Goal: Check status: Check status

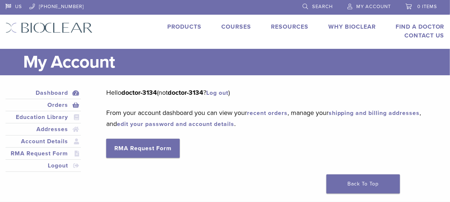
drag, startPoint x: 61, startPoint y: 104, endPoint x: 67, endPoint y: 101, distance: 6.4
click at [61, 104] on link "Orders" at bounding box center [43, 105] width 72 height 9
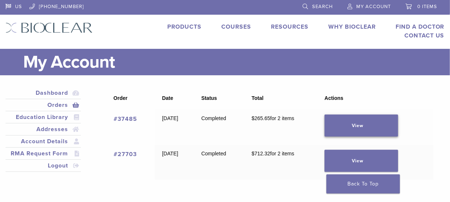
click at [368, 125] on link "View" at bounding box center [362, 126] width 74 height 22
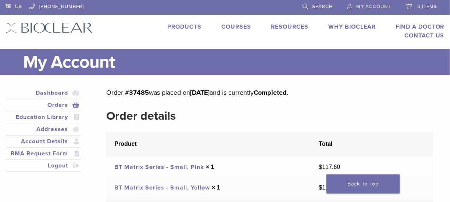
click at [234, 25] on link "Courses" at bounding box center [236, 26] width 30 height 7
